Goal: Task Accomplishment & Management: Use online tool/utility

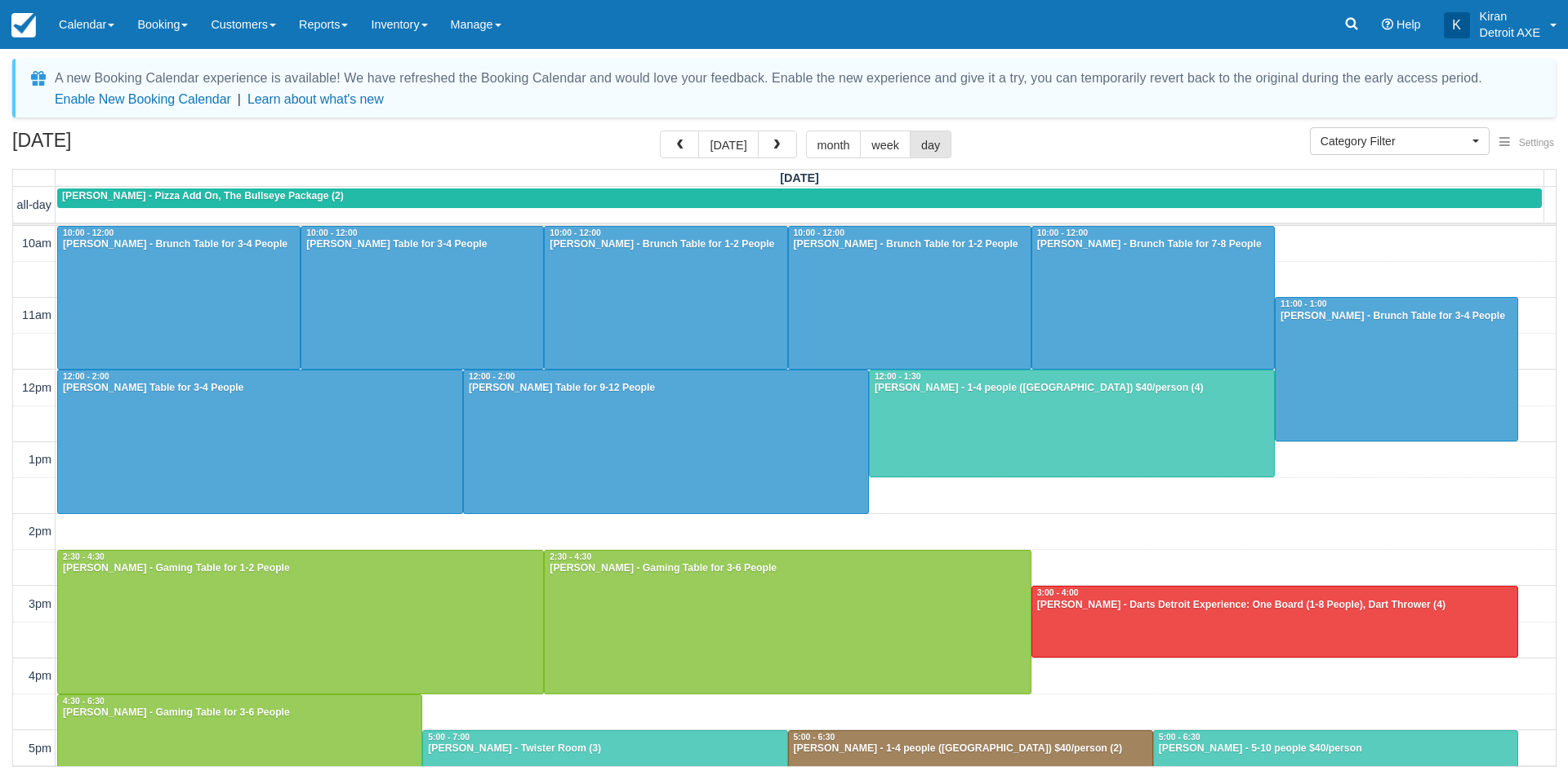
select select
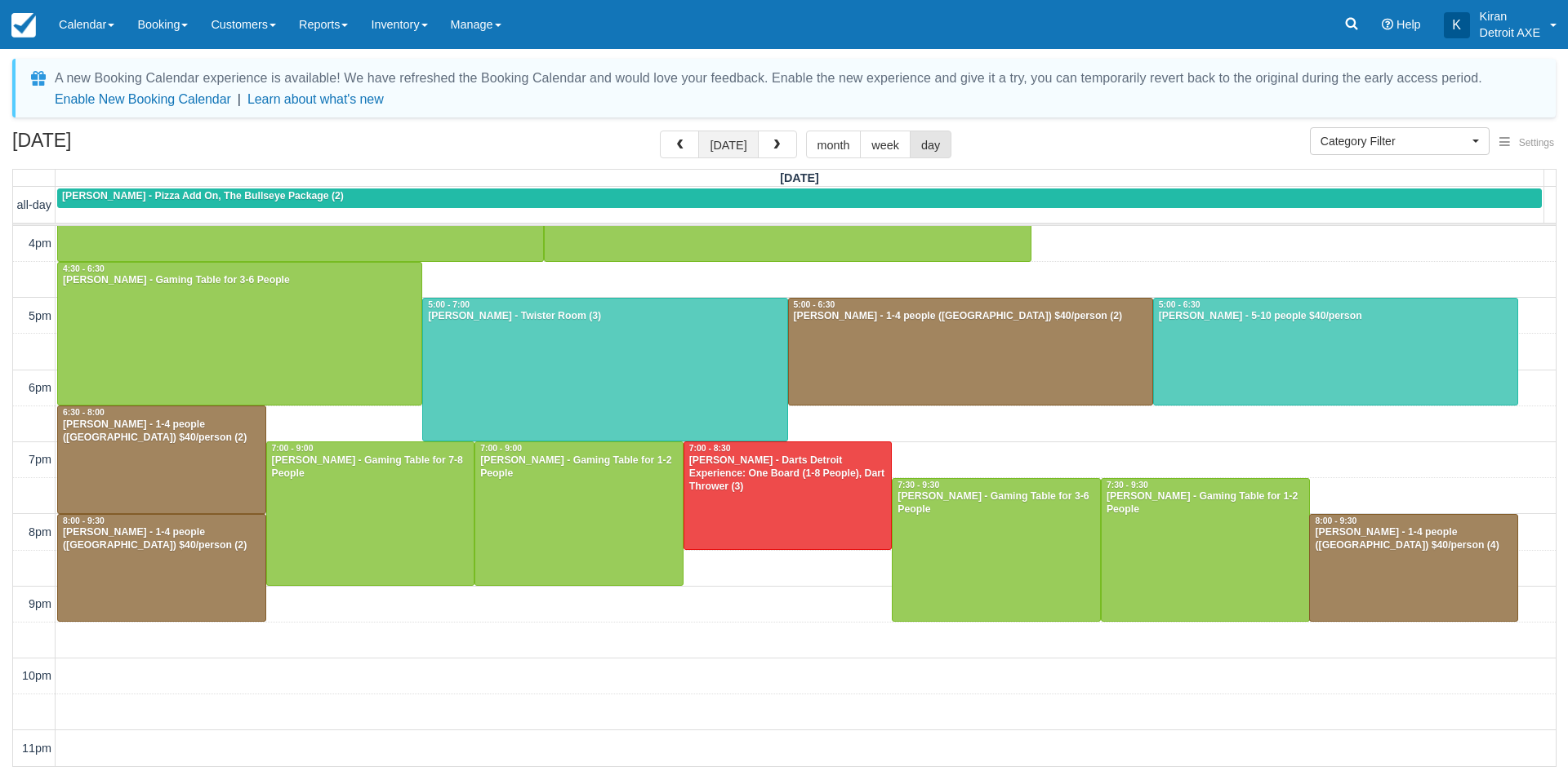
click at [740, 145] on button "today" at bounding box center [728, 144] width 60 height 28
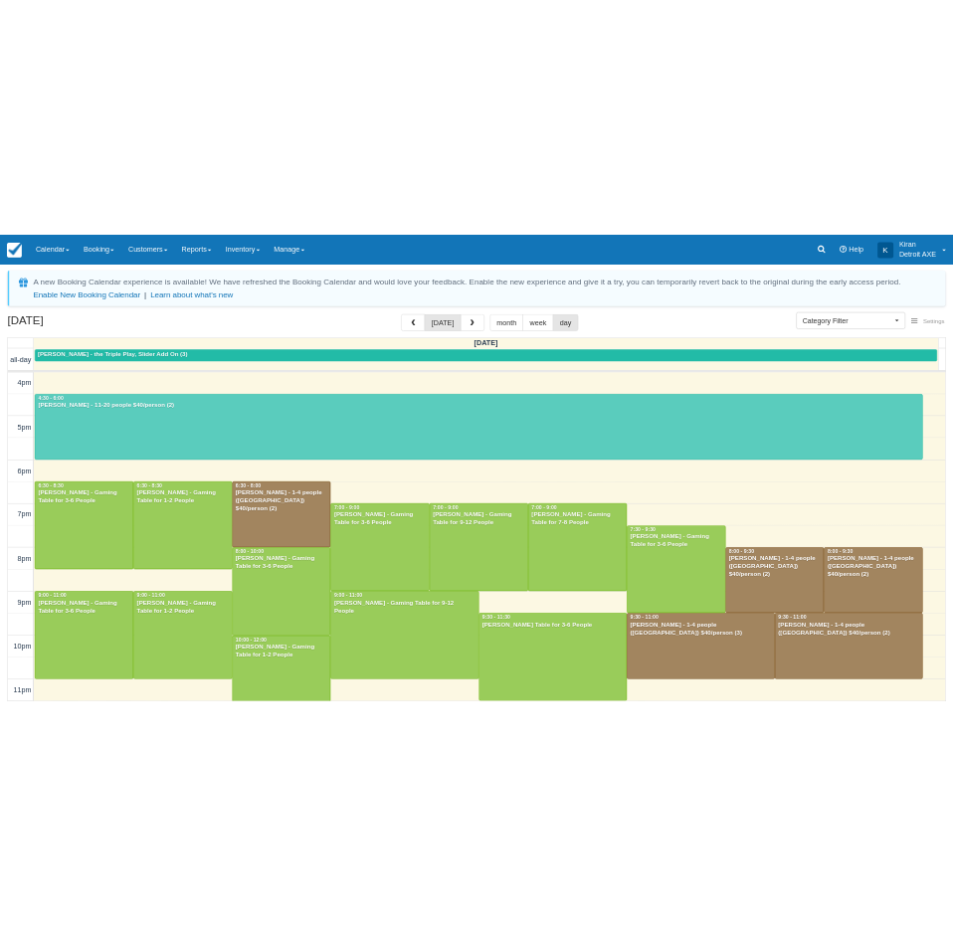
scroll to position [571, 0]
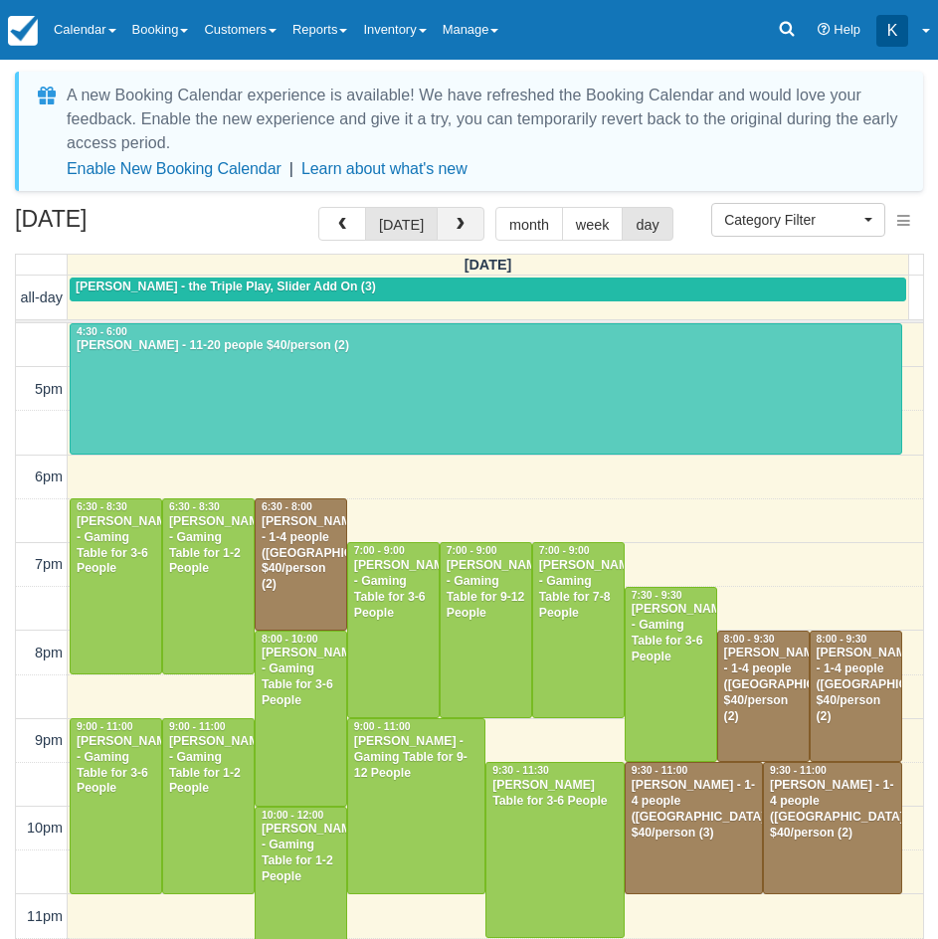
click at [459, 233] on button "button" at bounding box center [461, 224] width 48 height 34
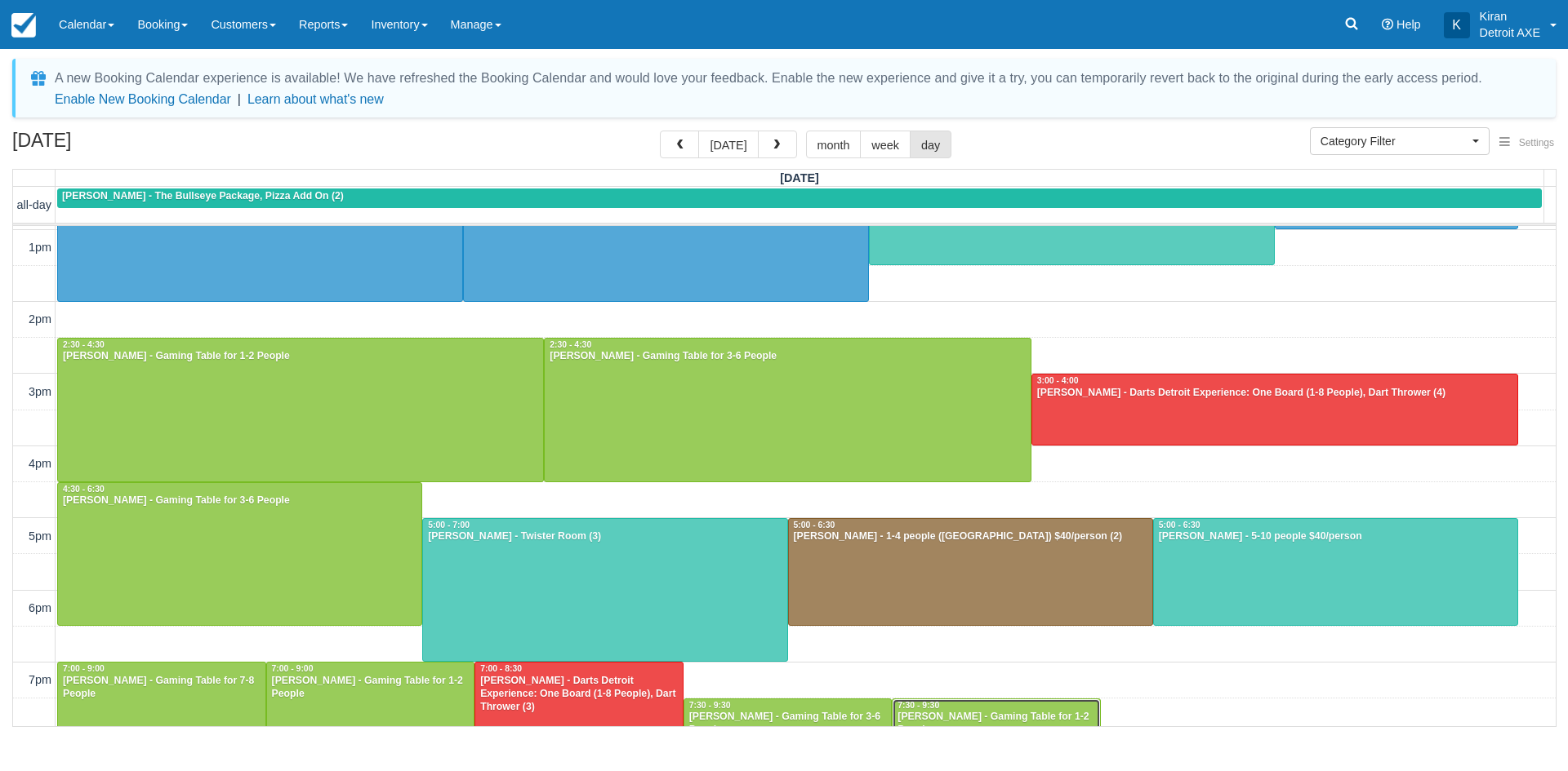
scroll to position [146, 0]
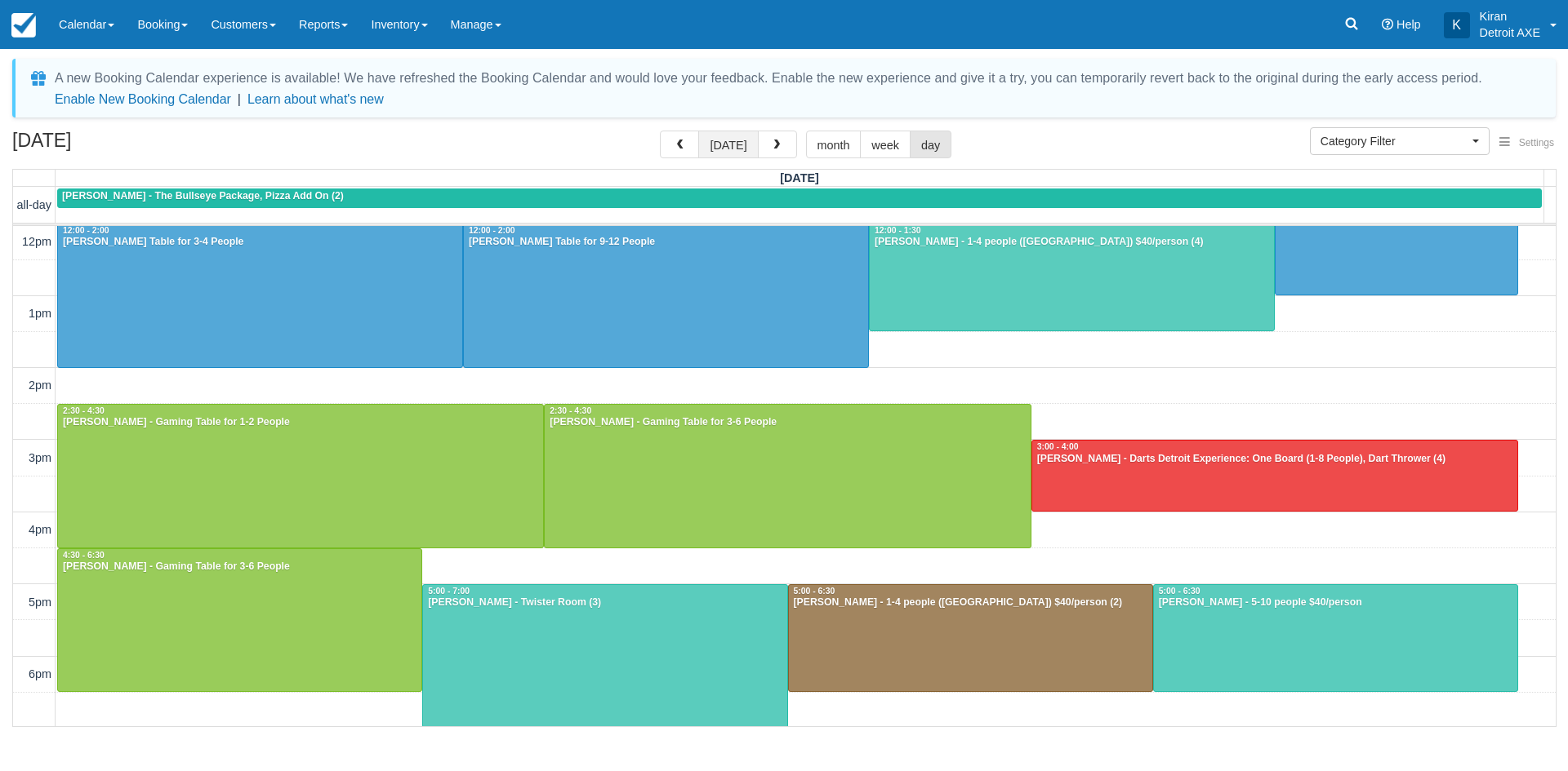
click at [744, 153] on button "today" at bounding box center [728, 144] width 60 height 28
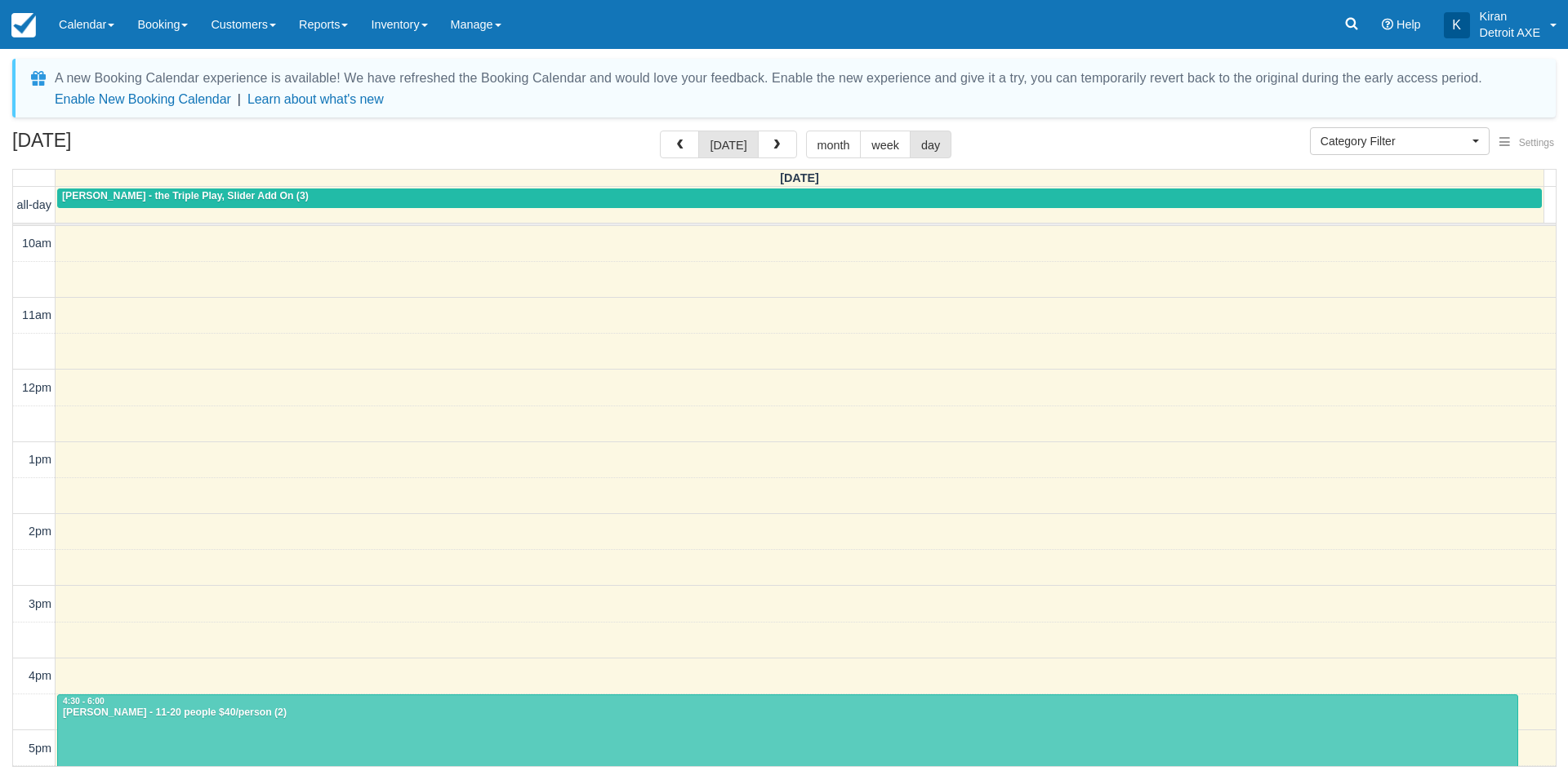
scroll to position [432, 0]
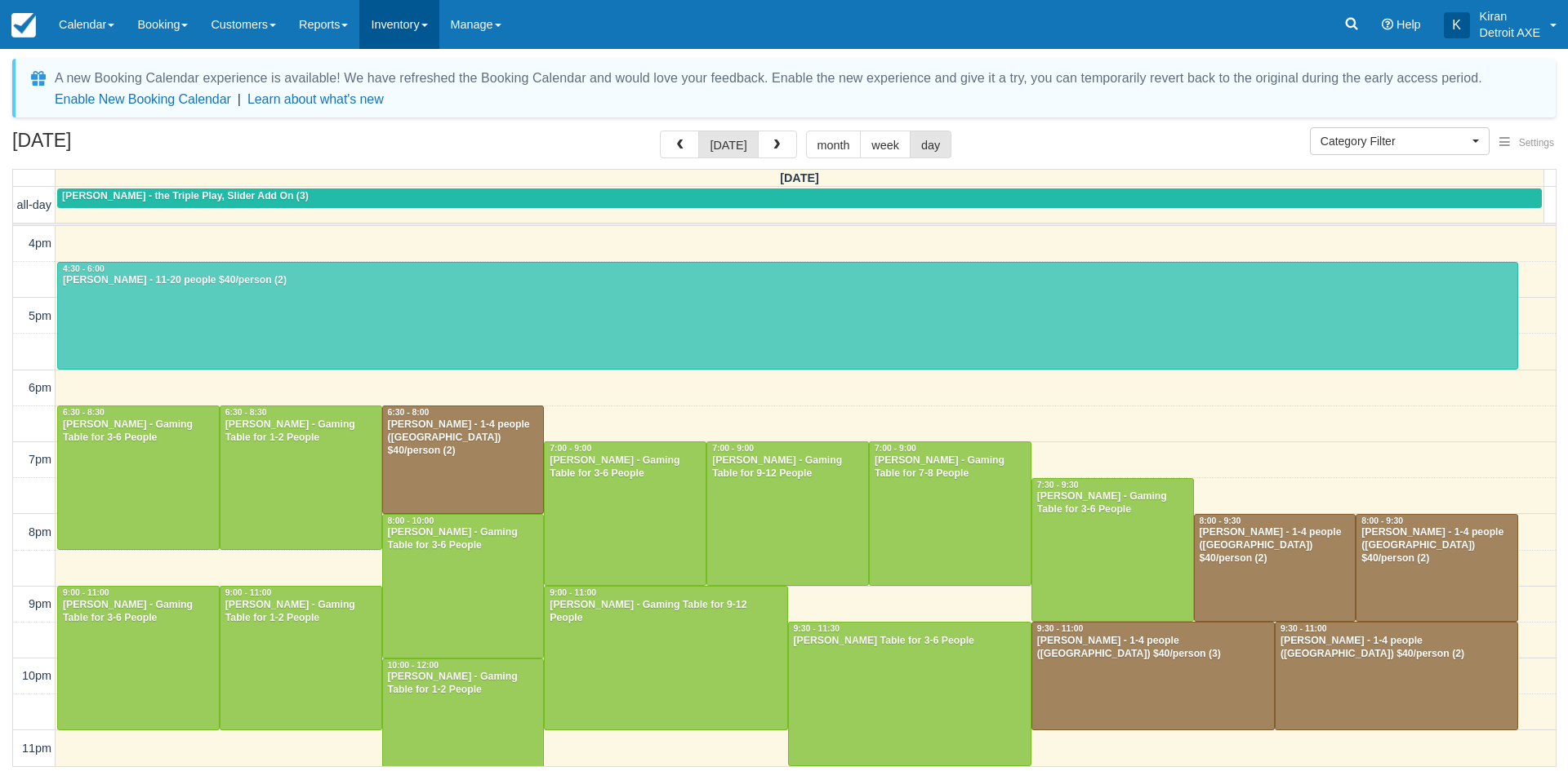
click at [438, 23] on link "Inventory" at bounding box center [399, 25] width 80 height 49
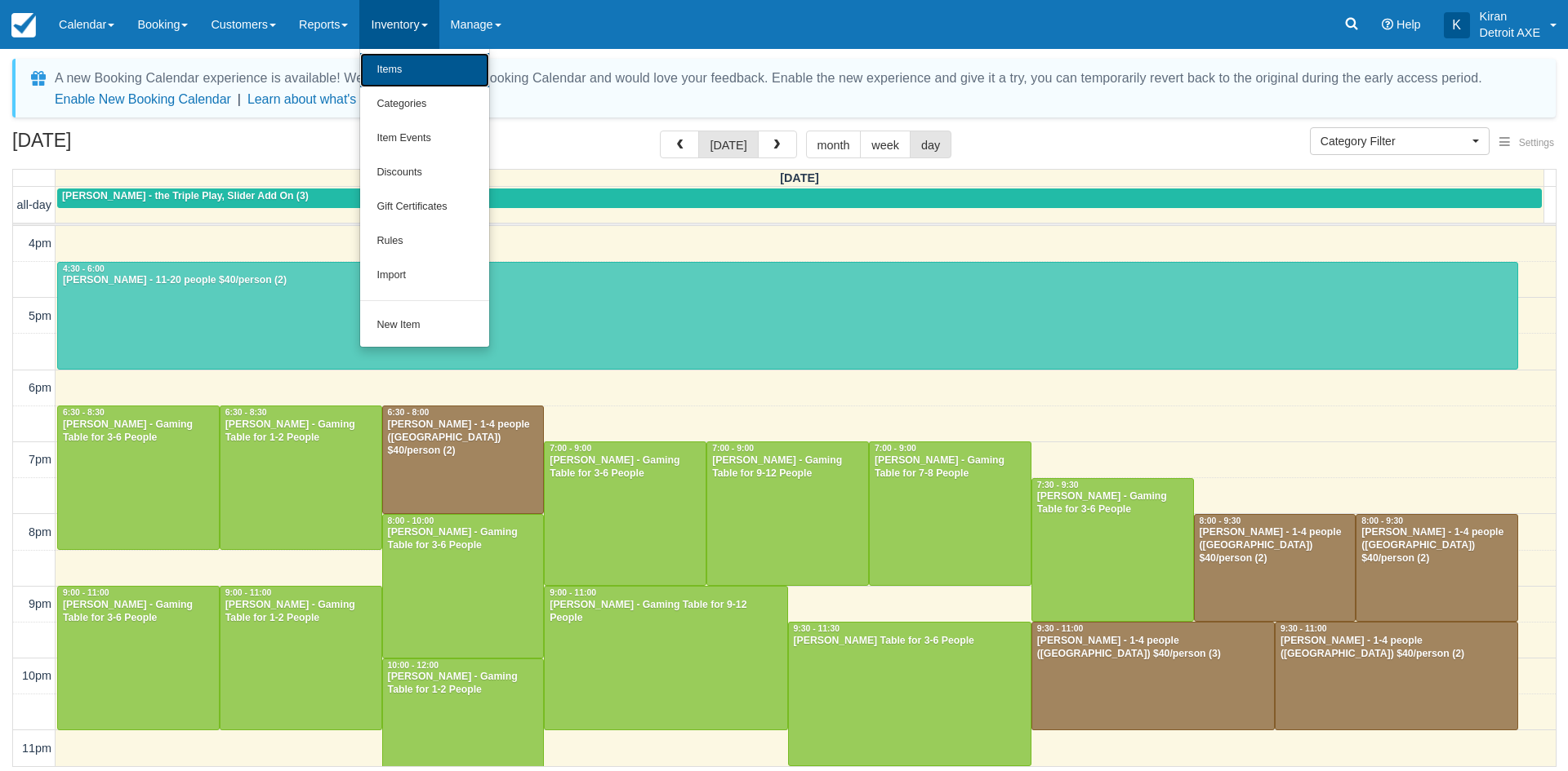
click at [435, 80] on link "Items" at bounding box center [424, 71] width 129 height 34
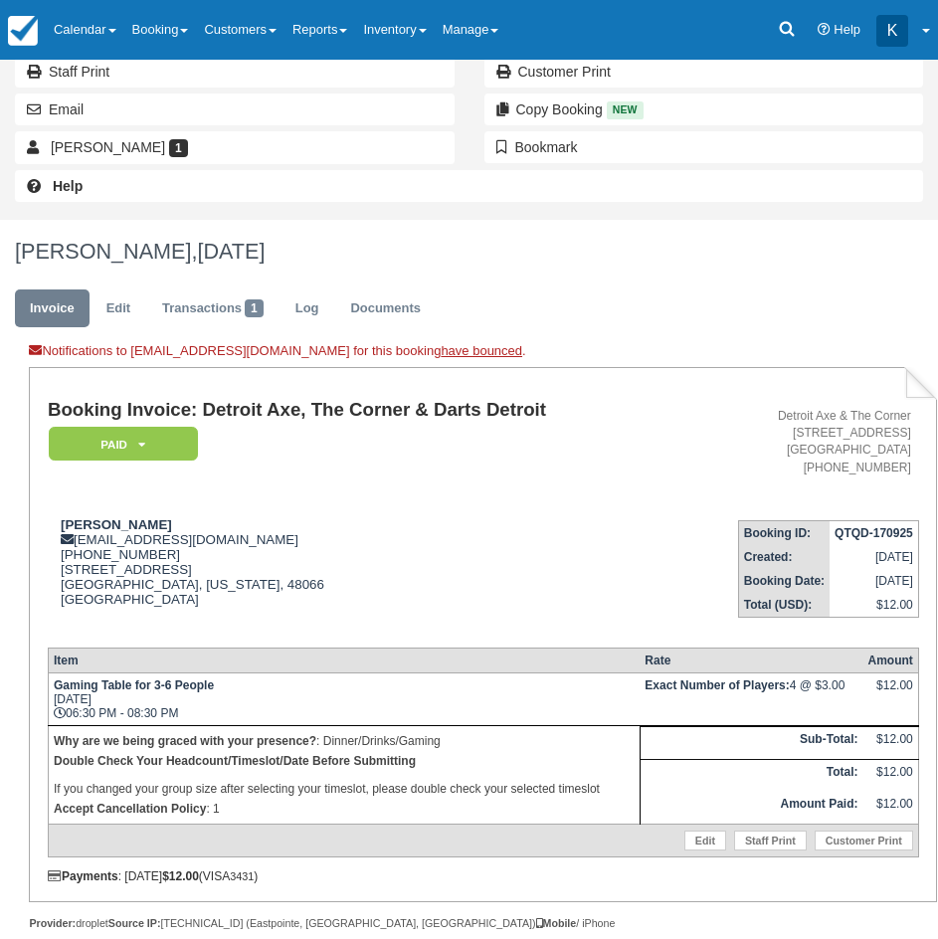
scroll to position [398, 0]
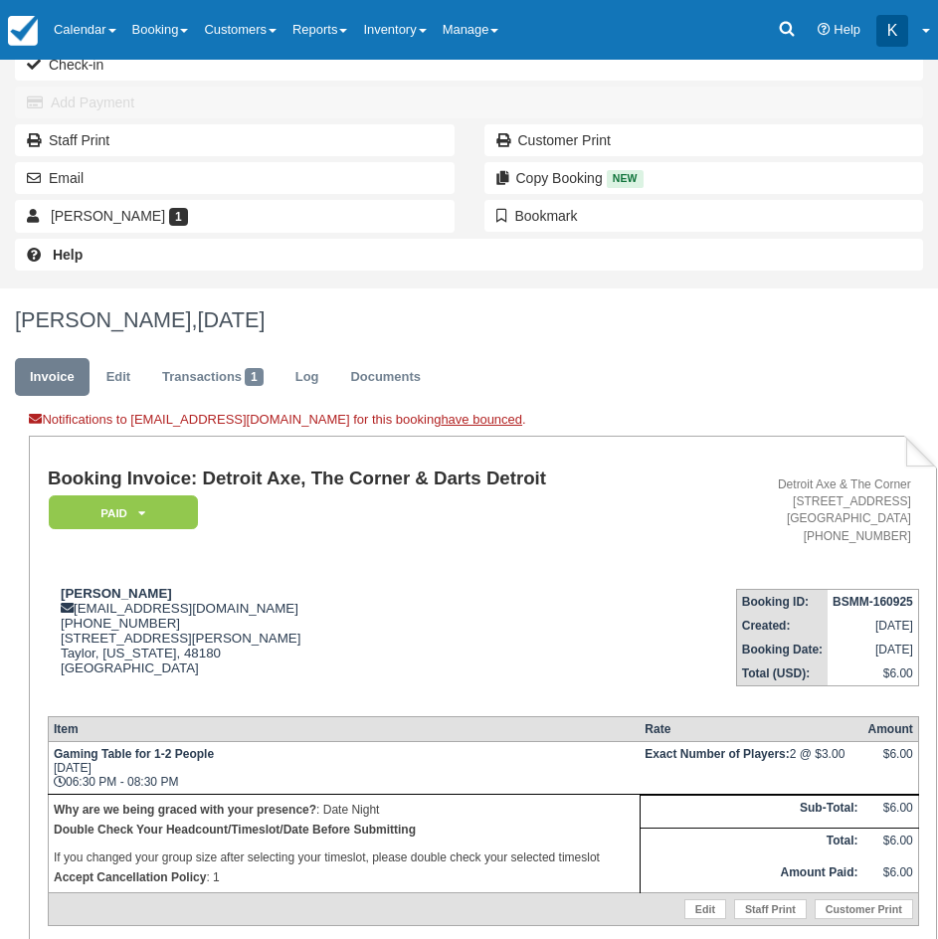
scroll to position [299, 0]
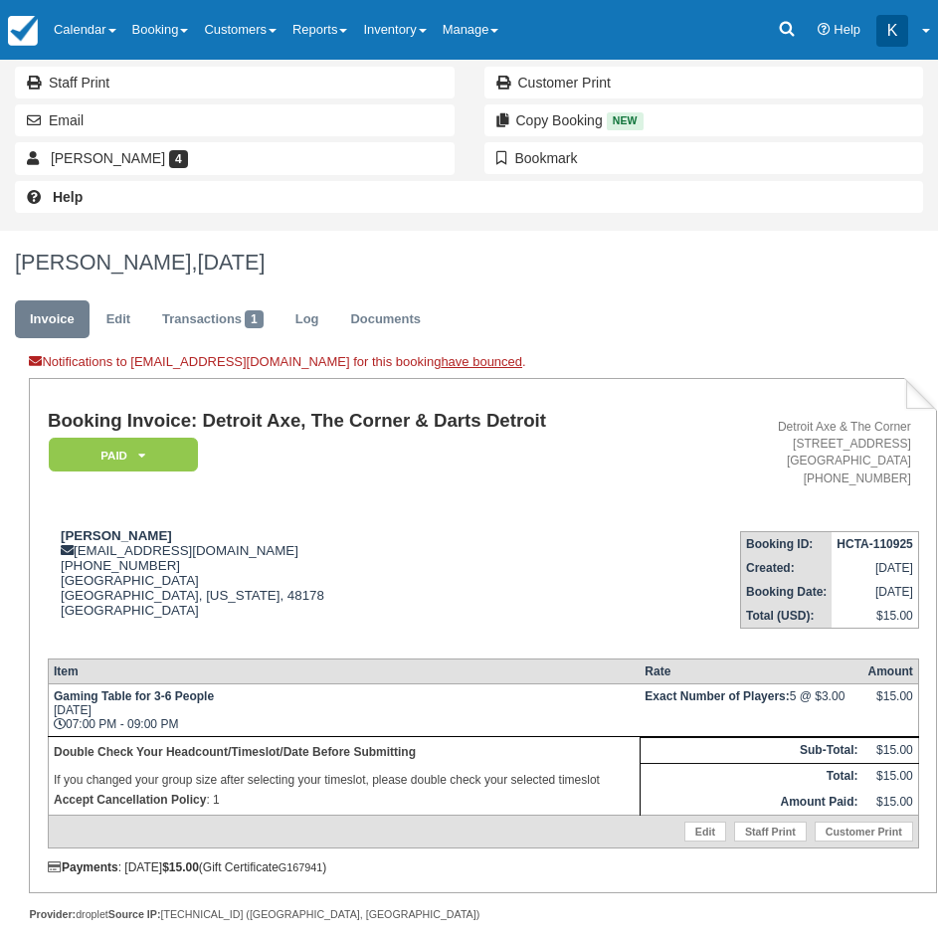
scroll to position [386, 0]
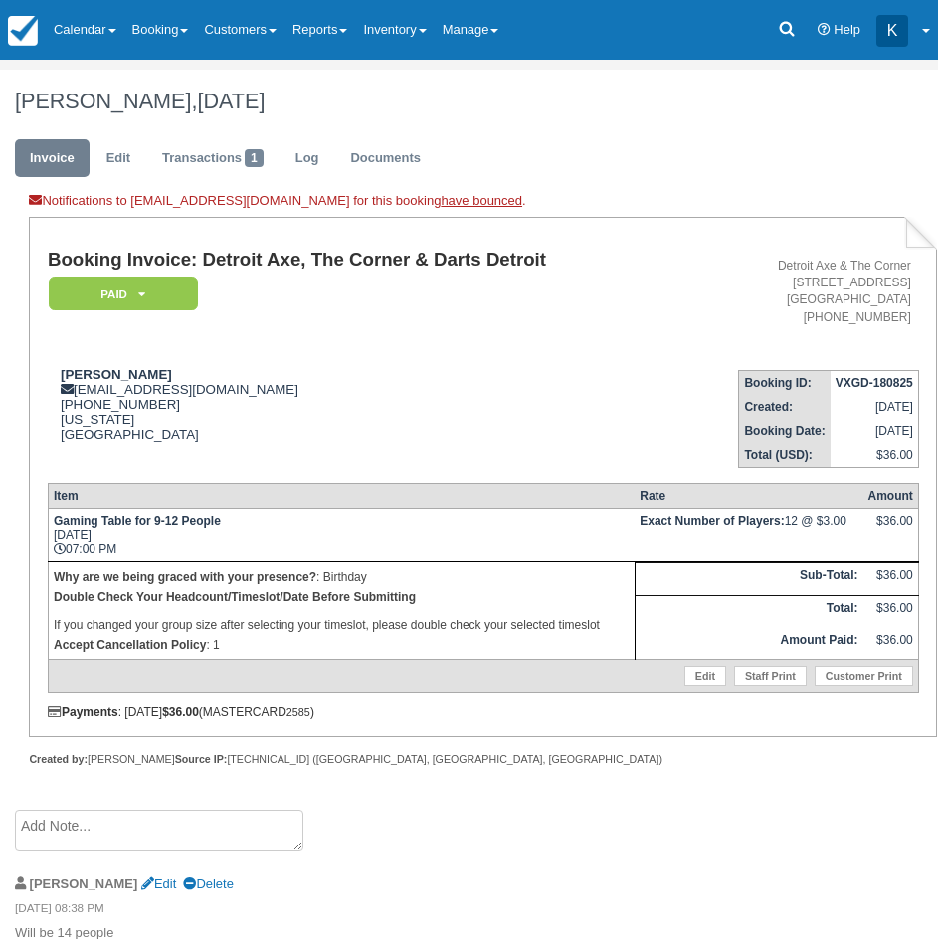
scroll to position [486, 0]
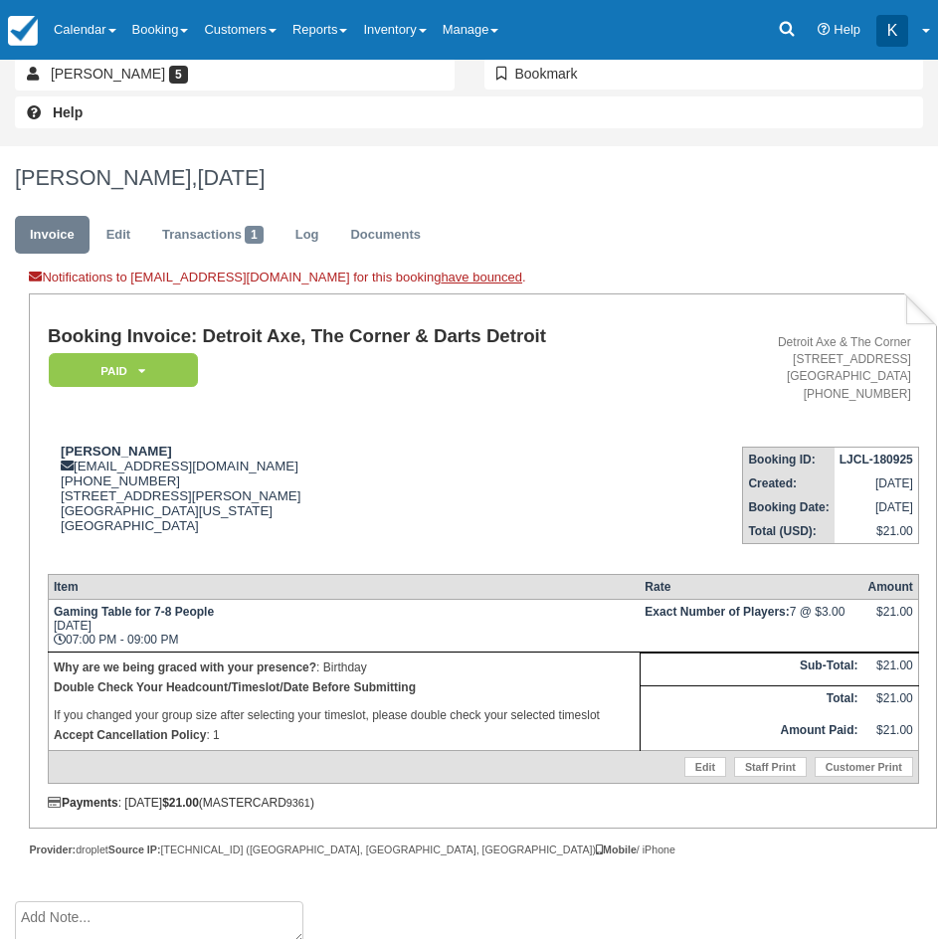
scroll to position [406, 0]
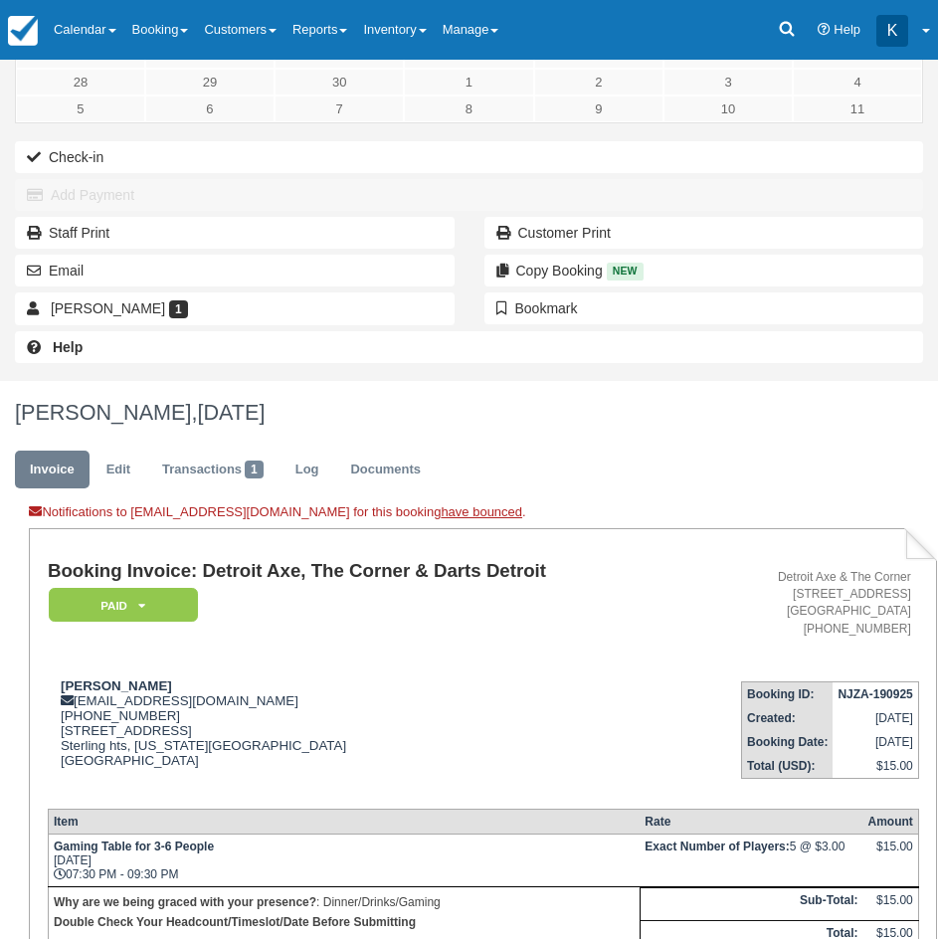
scroll to position [398, 0]
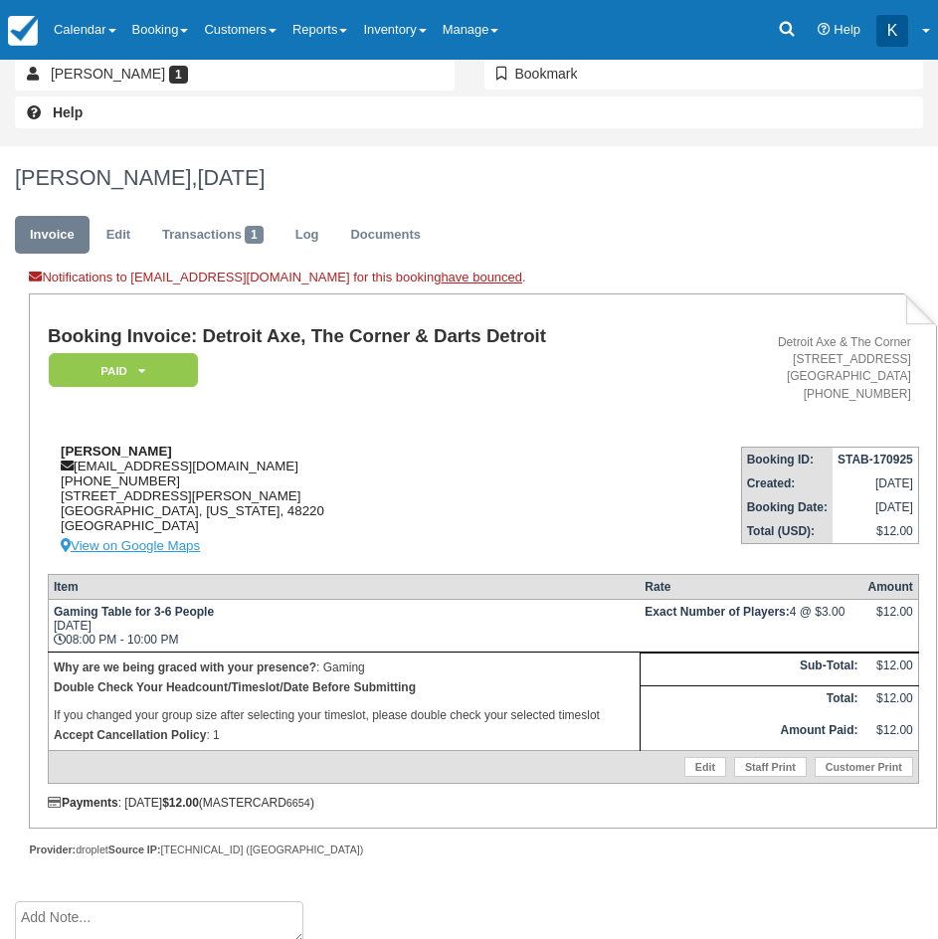
scroll to position [398, 0]
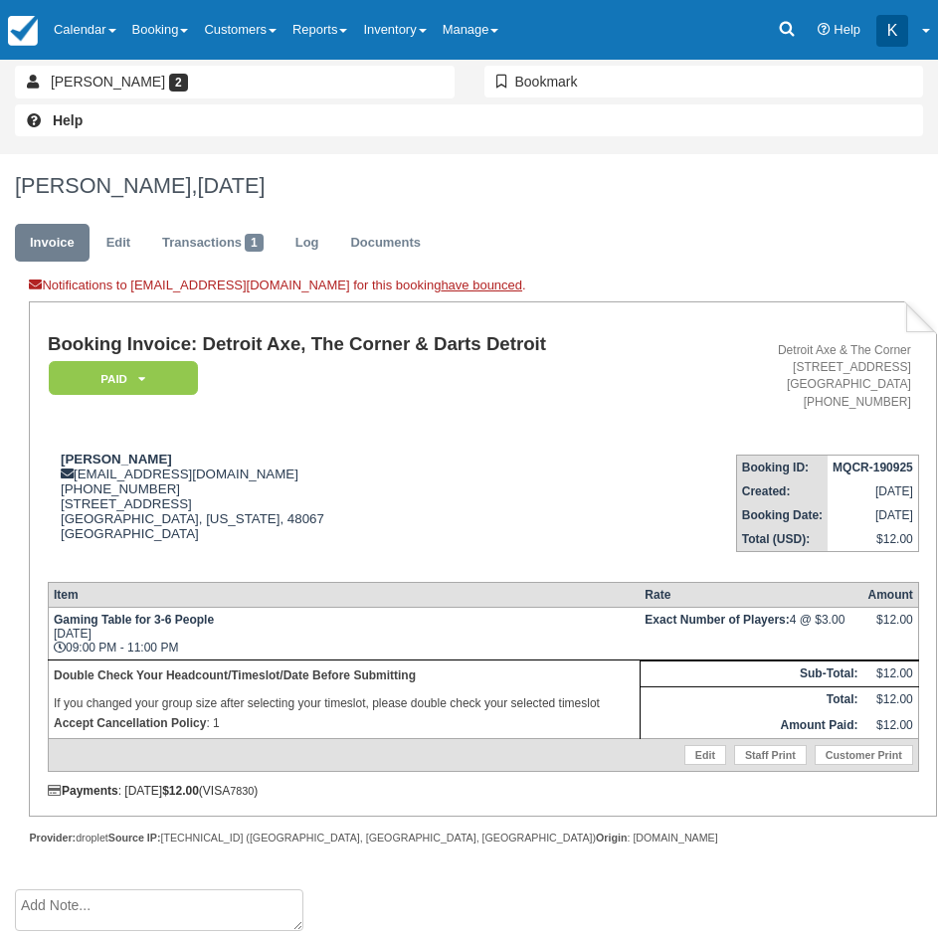
scroll to position [386, 0]
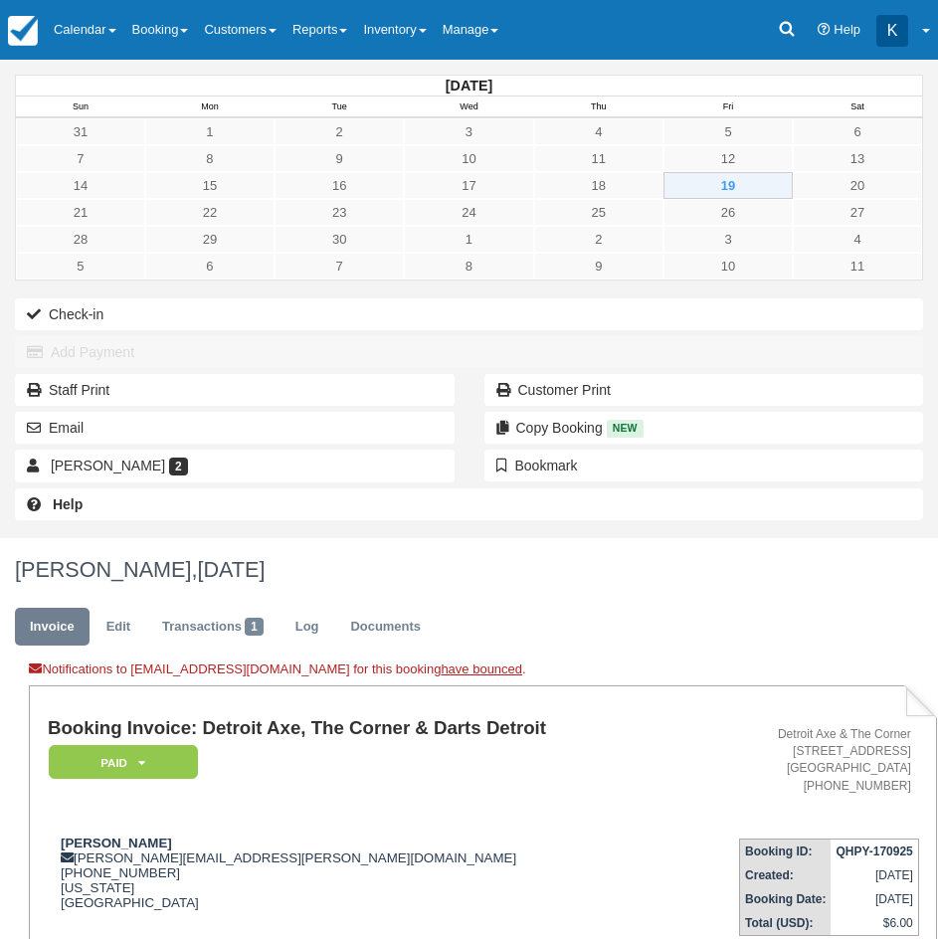
scroll to position [392, 0]
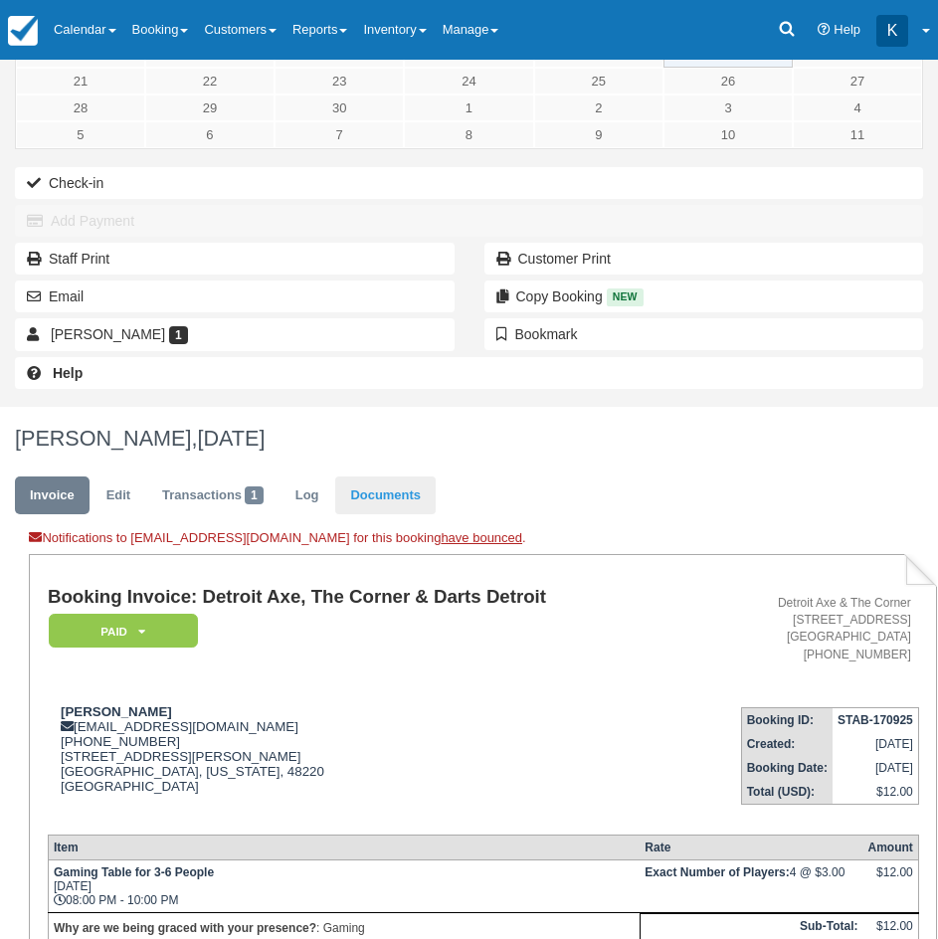
scroll to position [398, 0]
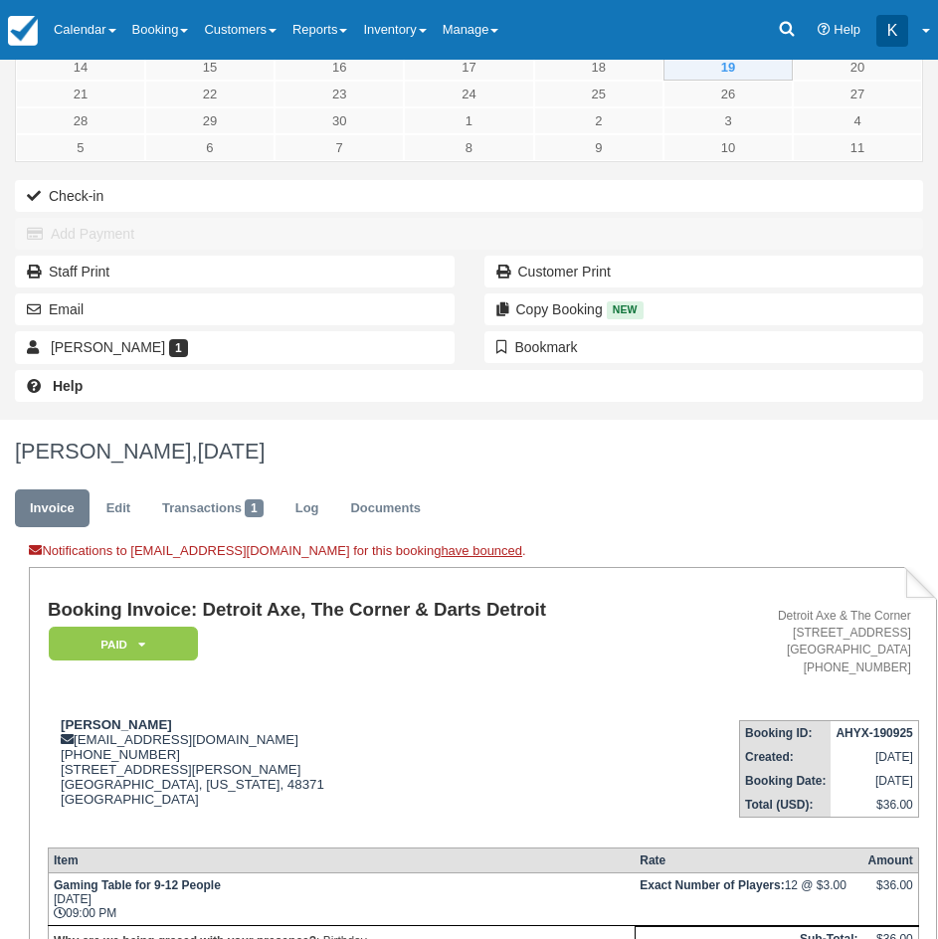
scroll to position [398, 0]
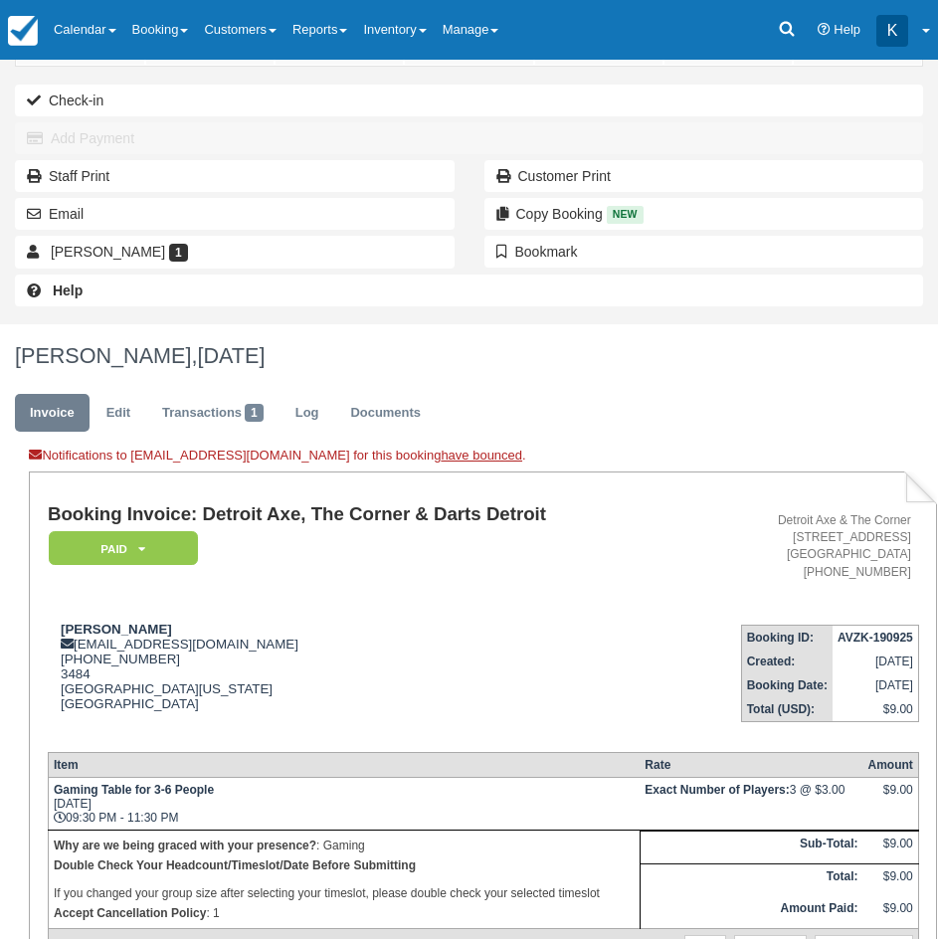
scroll to position [500, 0]
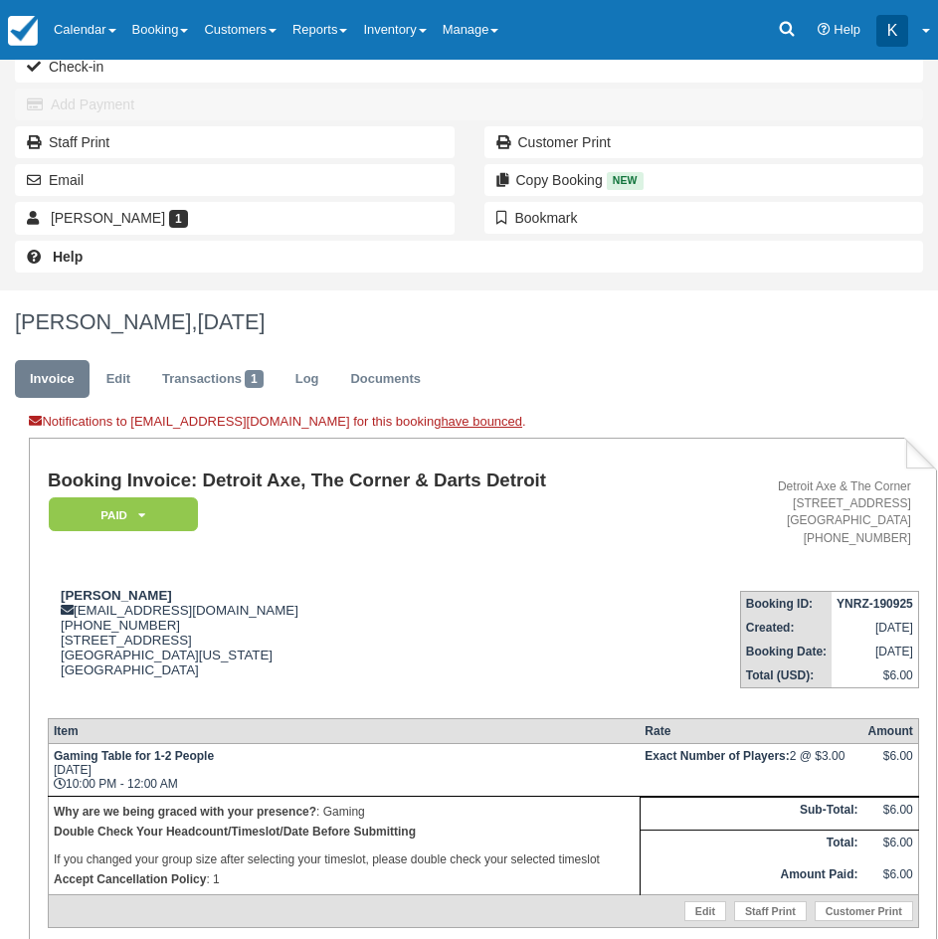
scroll to position [406, 0]
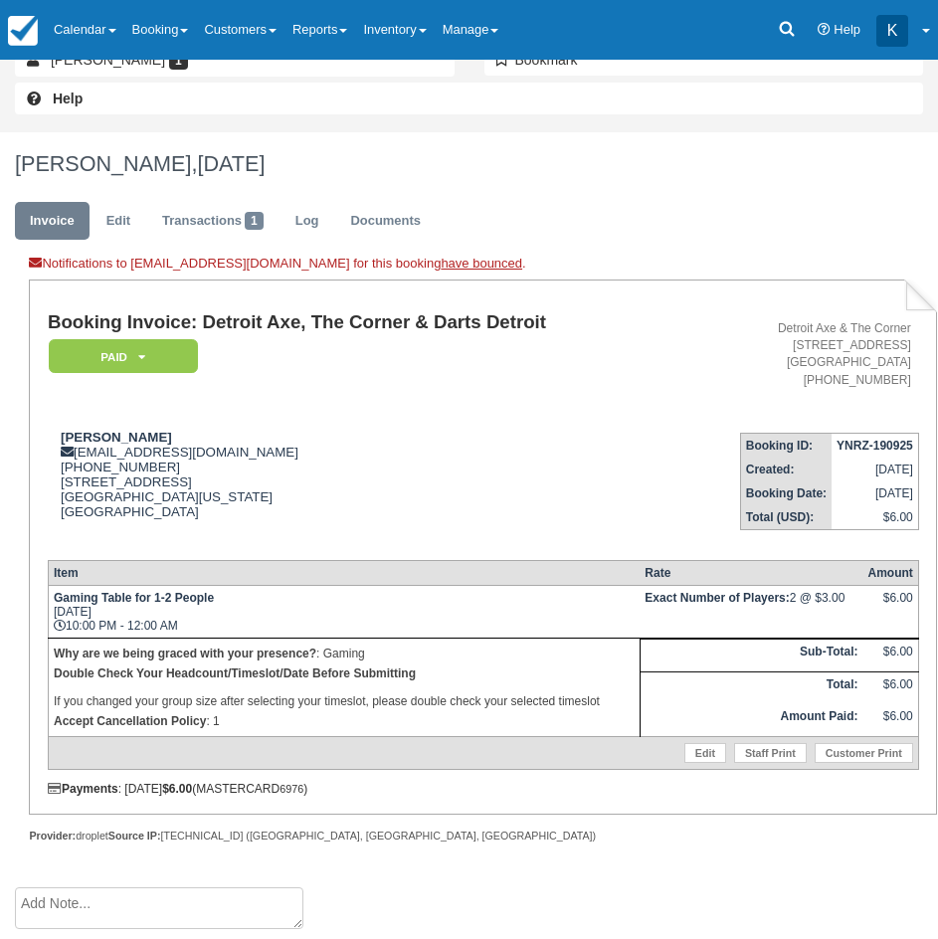
click at [528, 390] on td "Booking Invoice: Detroit Axe, The Corner & Darts Detroit Paid   Pending Reserve…" at bounding box center [368, 364] width 641 height 104
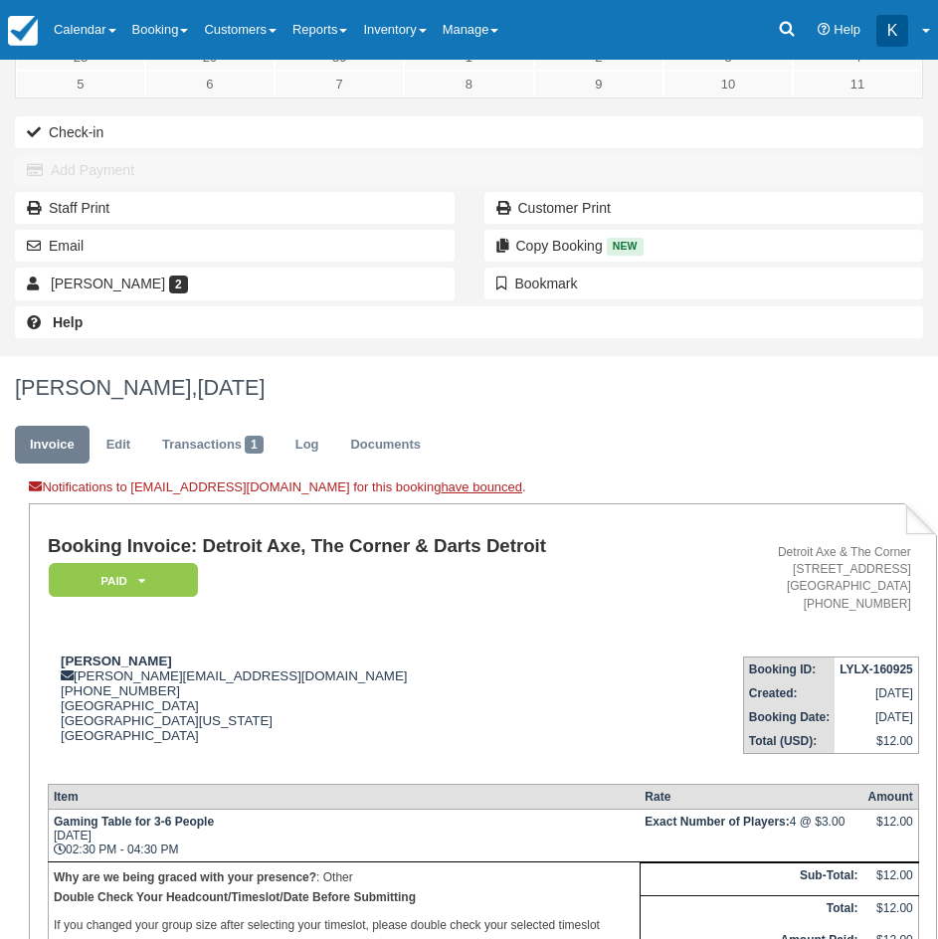
scroll to position [299, 0]
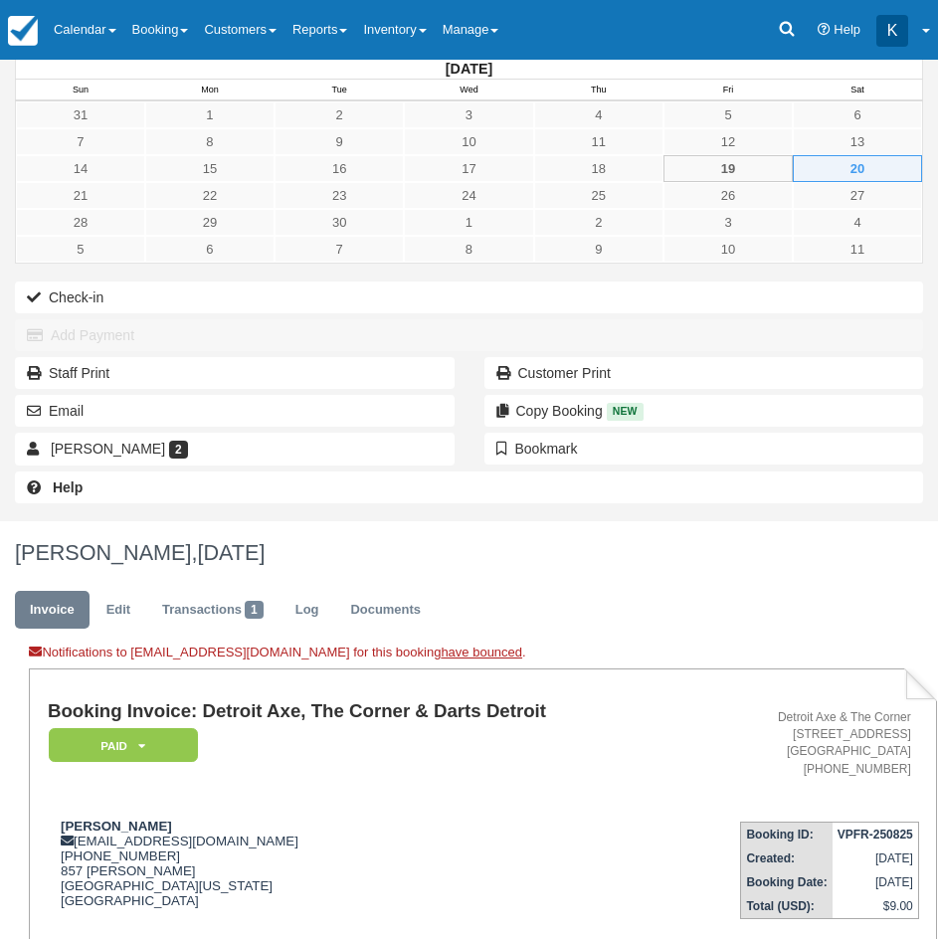
scroll to position [398, 0]
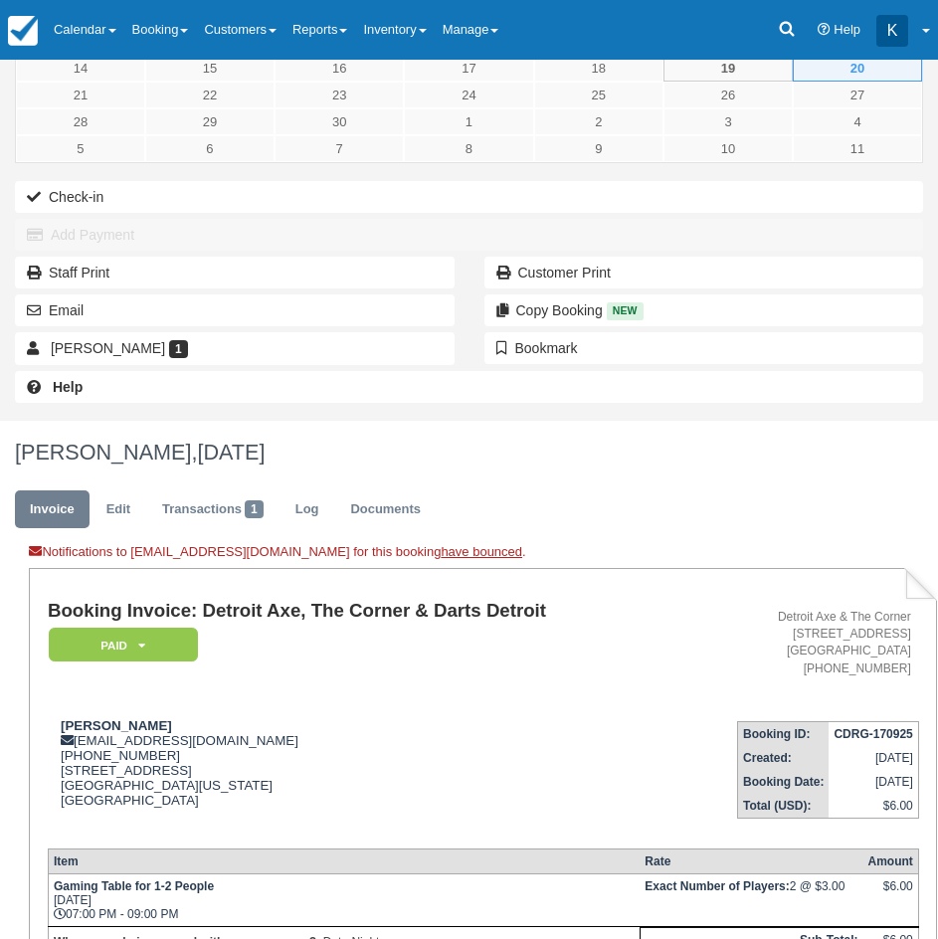
scroll to position [498, 0]
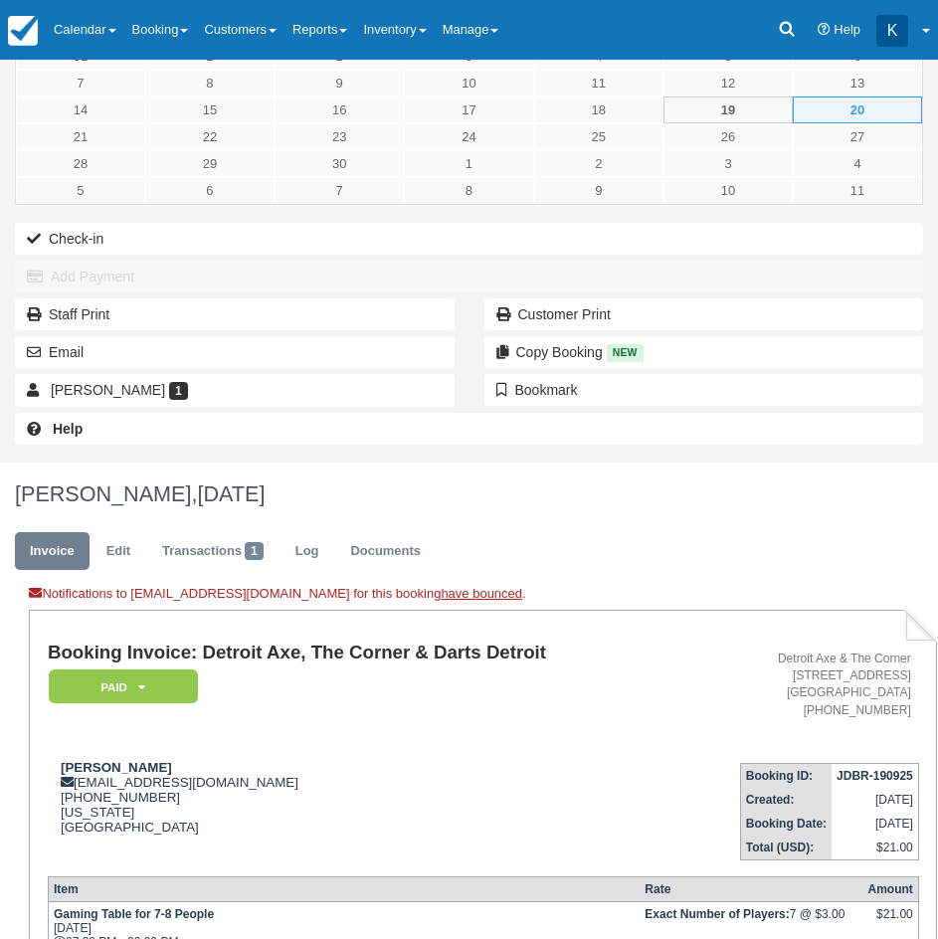
scroll to position [392, 0]
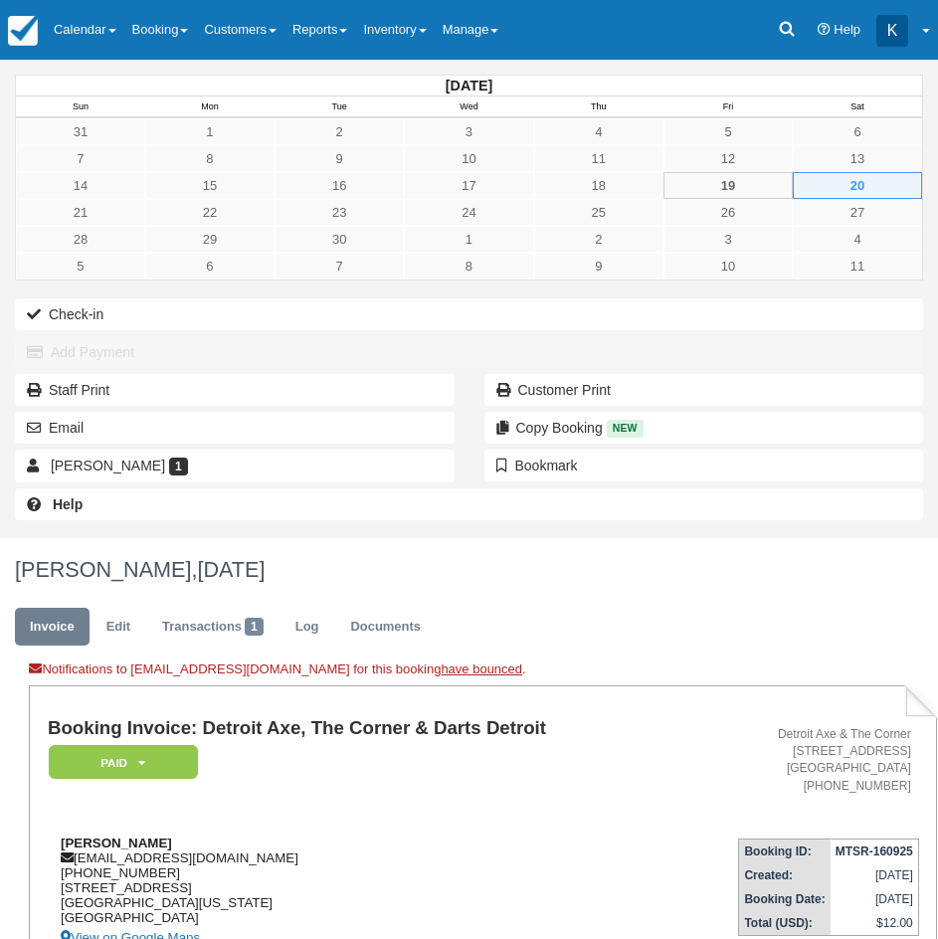
scroll to position [406, 0]
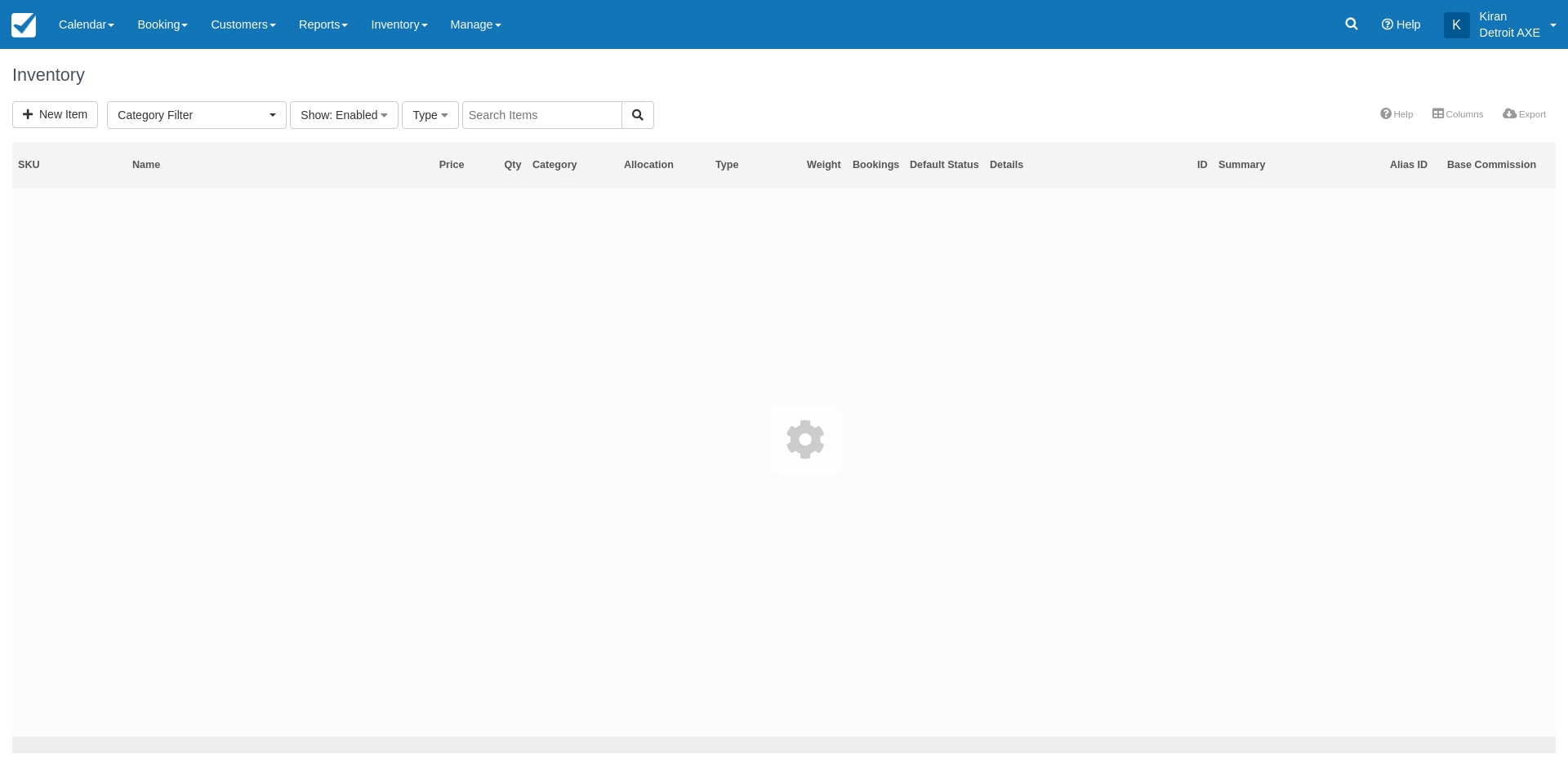
select select
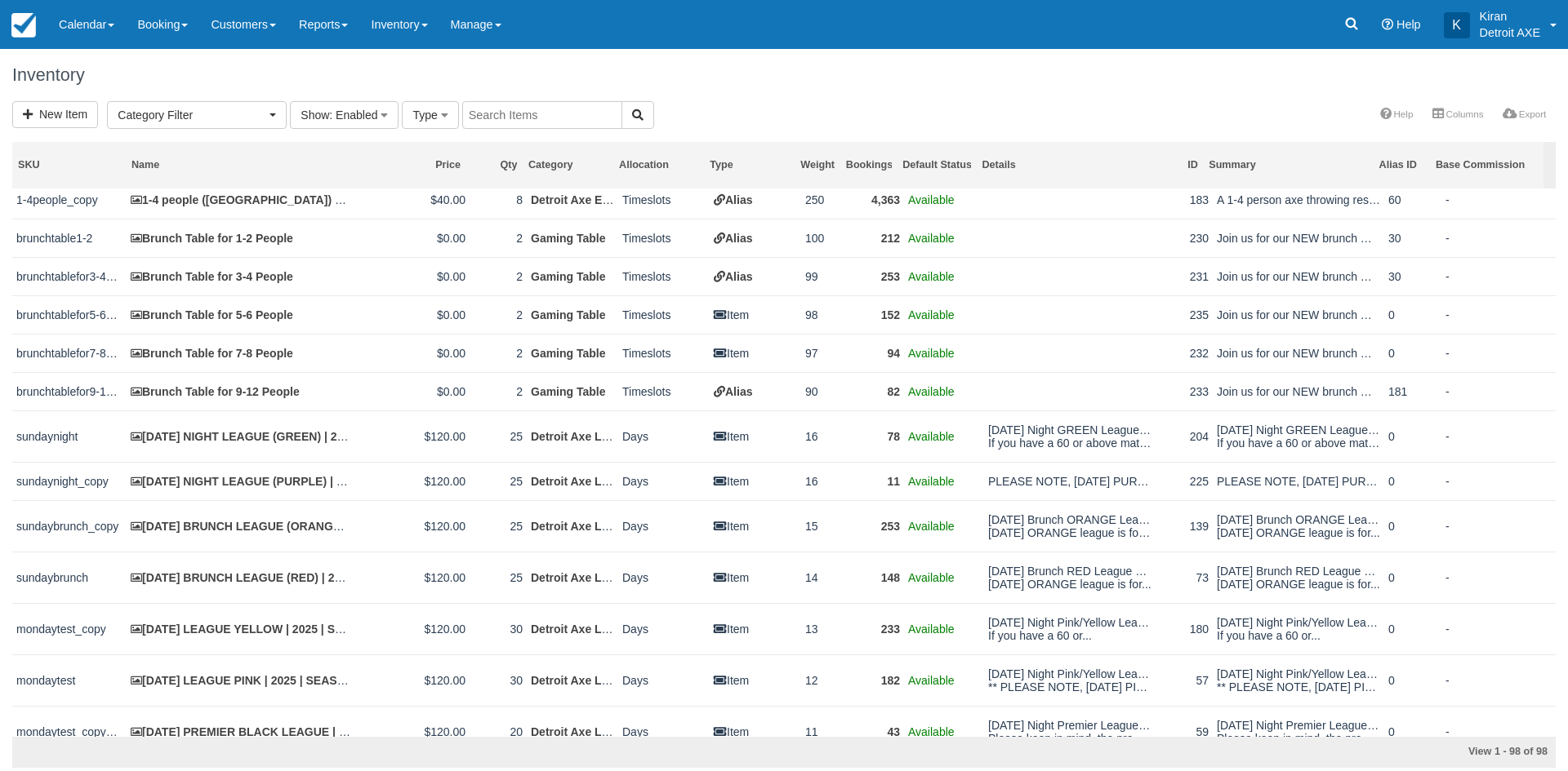
scroll to position [38, 0]
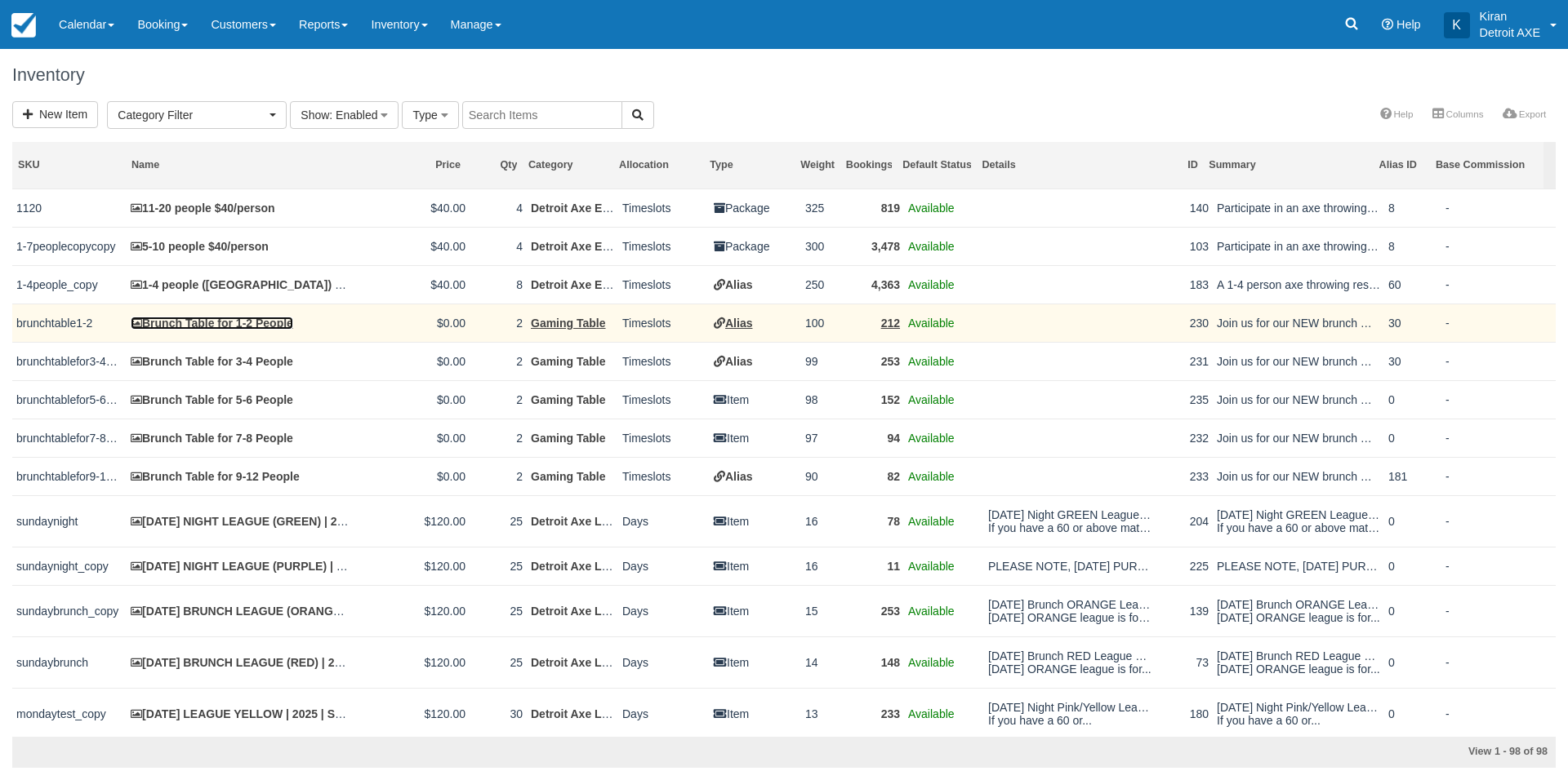
click at [253, 323] on link "Brunch Table for 1-2 People" at bounding box center [212, 323] width 162 height 13
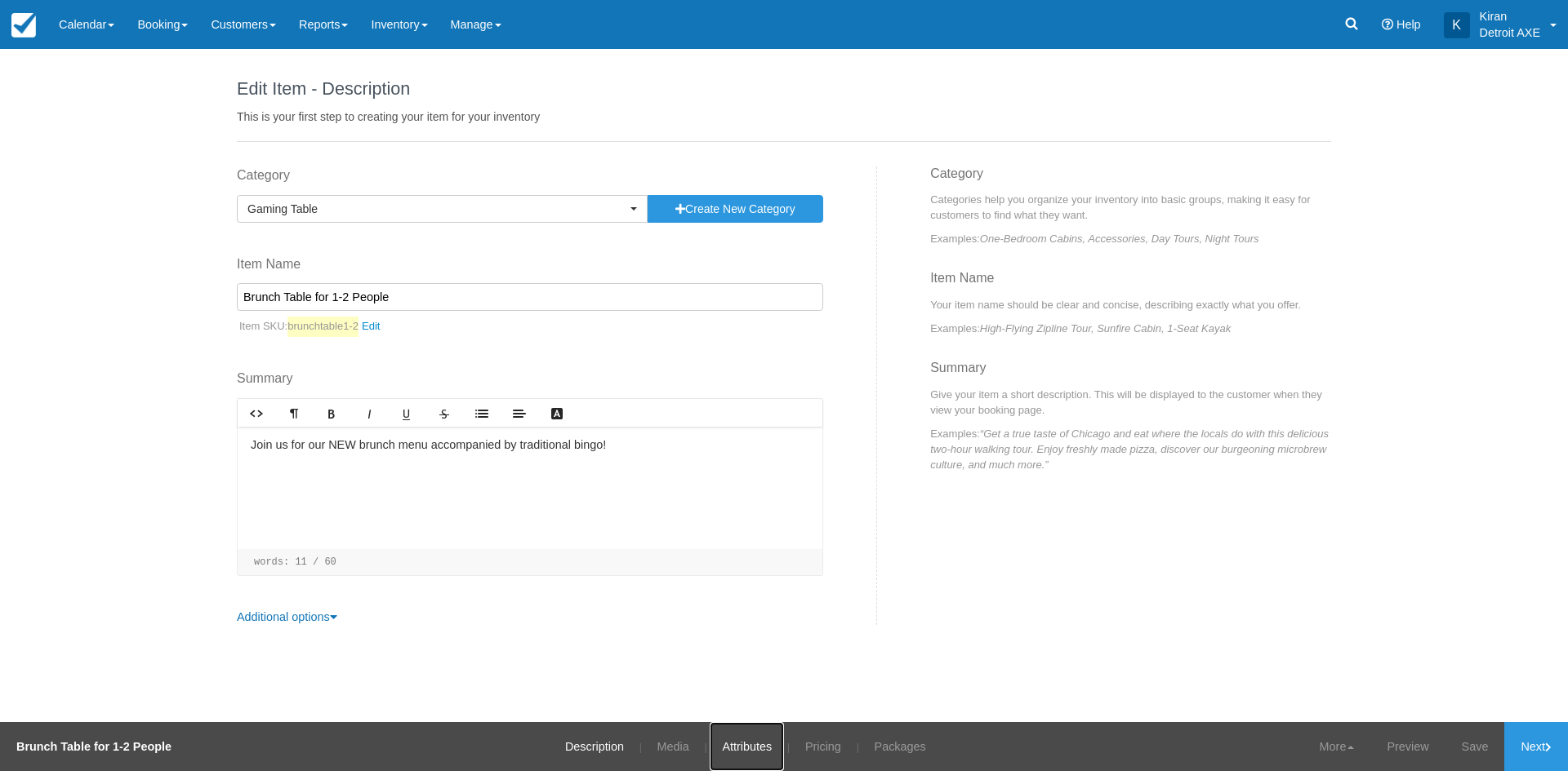
click at [741, 750] on link "Attributes" at bounding box center [747, 747] width 75 height 49
